Goal: Transaction & Acquisition: Purchase product/service

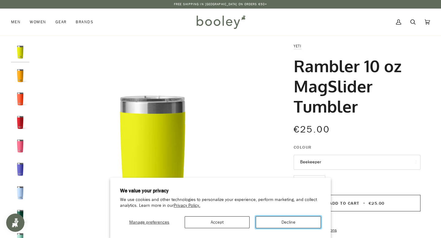
click at [292, 225] on button "Decline" at bounding box center [288, 222] width 65 height 12
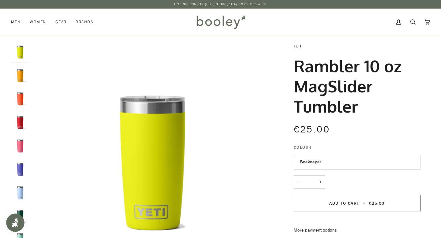
click at [15, 75] on img "Yeti Rambler 10 oz MagSlider Tumbler Beekeeper - Booley Galway" at bounding box center [20, 75] width 18 height 18
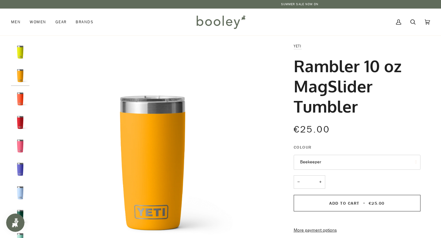
click at [11, 92] on img "Yeti Rambler 10 oz MagSlider Tumbler Papaya - Booley Galway" at bounding box center [20, 99] width 18 height 18
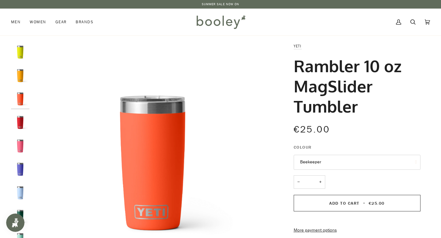
click at [21, 122] on img "Yeti Rambler 10 oz MagSlider Tumbler Rescue Red - Booley Galway" at bounding box center [20, 122] width 18 height 18
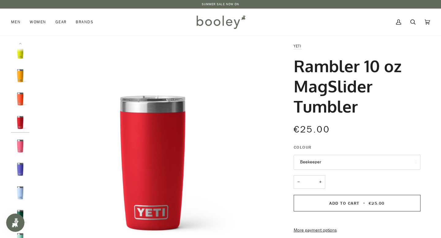
scroll to position [17, 0]
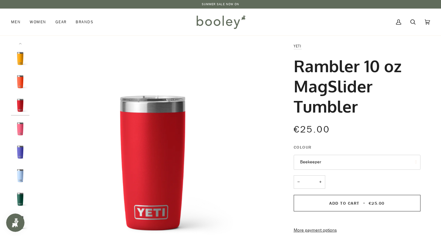
click at [20, 132] on img "Yeti Rambler 10oz Tumbler Tropical Pink - Booley Galway" at bounding box center [20, 129] width 18 height 18
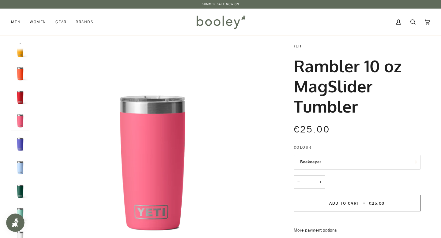
scroll to position [0, 0]
click at [21, 143] on img "Yeti Rambler 10oz Tumbler Tropical Pink - Booley Galway" at bounding box center [20, 146] width 18 height 18
click at [21, 169] on img "Yeti Rambler 10 oz MagSlider Tumbler Big Sky Blue - Booley Galway" at bounding box center [20, 171] width 18 height 18
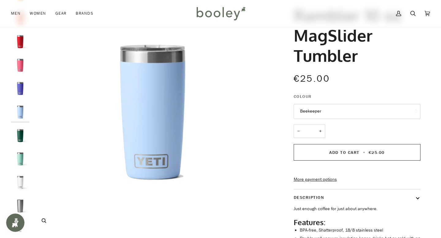
scroll to position [51, 0]
click at [339, 110] on button "Beekeeper" at bounding box center [357, 111] width 127 height 15
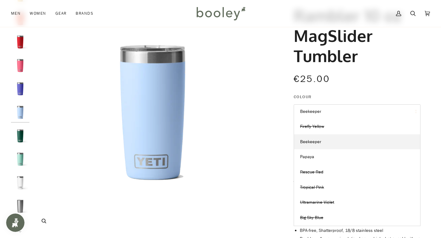
click at [246, 124] on img "Yeti Rambler 10 oz MagSlider Tumbler Big Sky Blue - Booley Galway" at bounding box center [152, 112] width 240 height 240
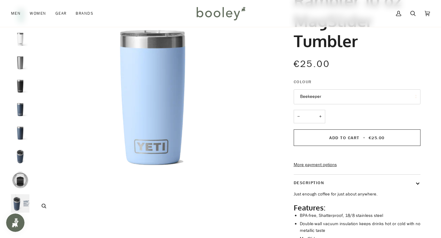
scroll to position [68, 0]
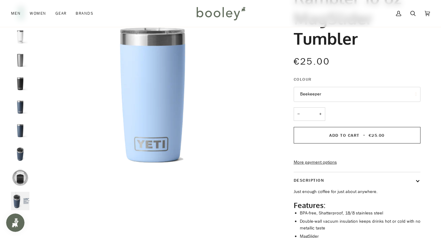
click at [22, 146] on img "Yeti Rambler 10 oz MagSlider Tumbler Navy - Booley Galway" at bounding box center [20, 154] width 18 height 18
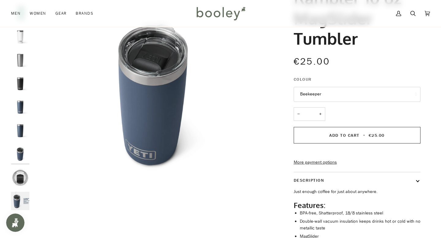
click at [21, 127] on img "Yeti Rambler 10 oz MagSlider Tumbler Navy - Booley Galway" at bounding box center [20, 131] width 18 height 18
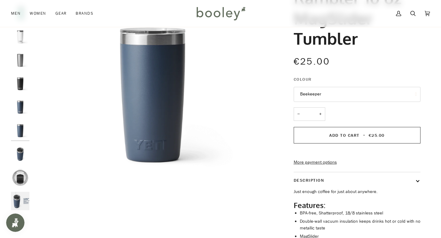
click at [22, 107] on img "Yeti Rambler 10 oz MagSlider Tumbler Navy - Booley Galway" at bounding box center [20, 107] width 18 height 18
click at [19, 82] on img "Yeti Rambler 10 oz MagSlider Tumbler Black - Booley Galway" at bounding box center [20, 83] width 18 height 18
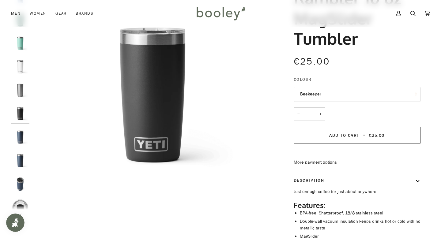
click at [19, 82] on img "Yeti Rambler 10 oz MagSlider Tumbler Stainless Steel - Booley Galway" at bounding box center [20, 90] width 18 height 18
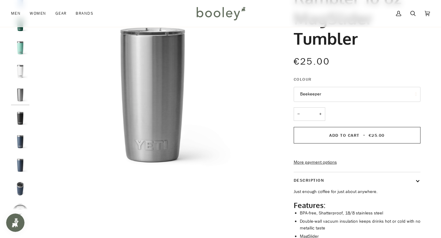
click at [23, 107] on div at bounding box center [21, 95] width 21 height 240
click at [22, 70] on img "Yeti Rambler 10 oz MagSlider Tumbler White - Booley Galway" at bounding box center [20, 71] width 18 height 18
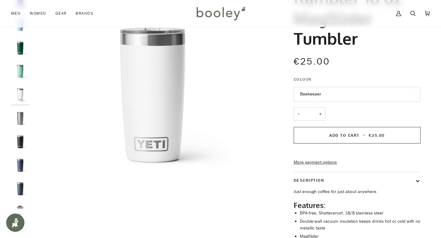
click at [25, 111] on img "Yeti Rambler 10 oz MagSlider Tumbler Stainless Steel - Booley Galway" at bounding box center [20, 118] width 18 height 18
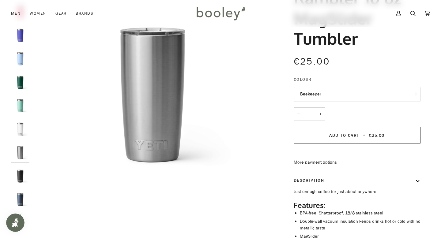
click at [21, 57] on img "Yeti Rambler 10 oz MagSlider Tumbler Big Sky Blue - Booley Galway" at bounding box center [20, 59] width 18 height 18
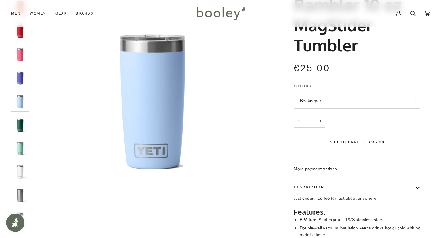
scroll to position [63, 0]
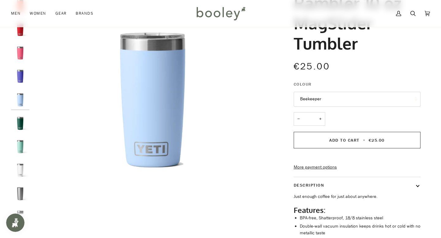
click at [19, 143] on img "Yeti Rambler 10 oz MagSlider Tumbler Seafoam - Booley Galway" at bounding box center [20, 146] width 18 height 18
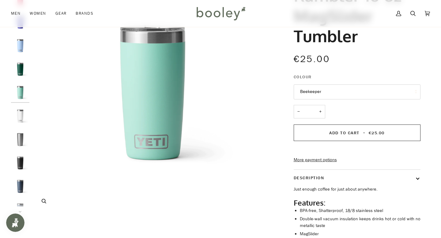
scroll to position [70, 0]
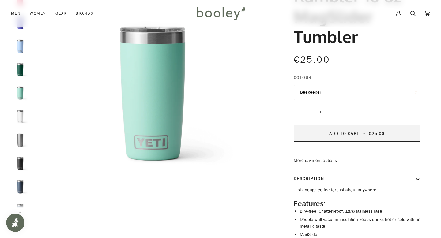
click at [327, 131] on button "Add to Cart • €25.00" at bounding box center [357, 133] width 127 height 17
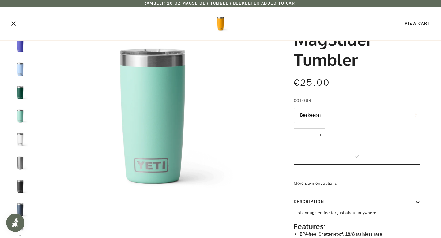
click at [21, 70] on img "Yeti Rambler 10 oz MagSlider Tumbler Big Sky Blue - Booley Galway" at bounding box center [20, 69] width 18 height 18
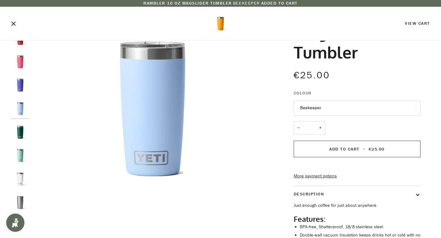
scroll to position [55, 0]
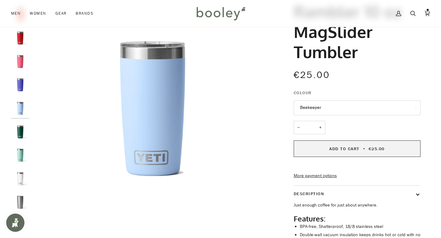
click at [332, 149] on span "Add to Cart" at bounding box center [344, 149] width 30 height 6
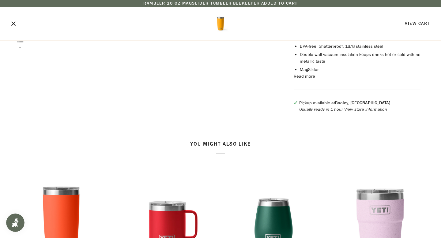
scroll to position [0, 0]
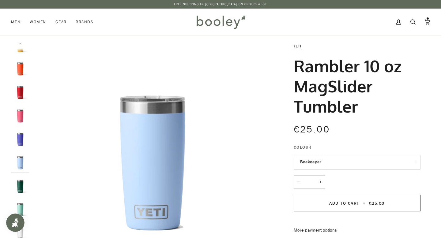
click at [12, 226] on img "Open Smile.io Rewards Program" at bounding box center [15, 222] width 9 height 9
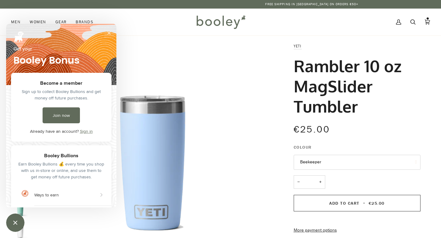
click at [110, 33] on button "Close" at bounding box center [109, 33] width 10 height 10
